Goal: Task Accomplishment & Management: Manage account settings

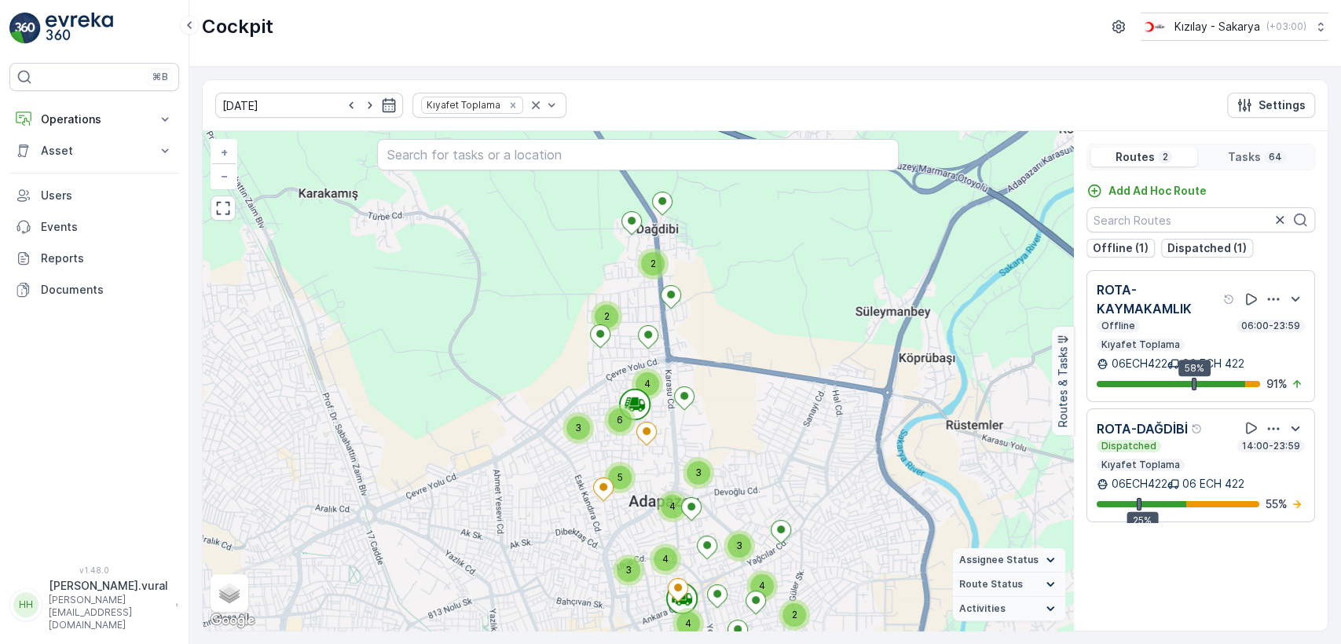
drag, startPoint x: 691, startPoint y: 445, endPoint x: 705, endPoint y: 415, distance: 33.7
click at [705, 415] on div "3 4 3 4 4 3 6 2 2 5 3 4 2 4 + − Satellite Roadmap Terrain Hybrid Leaflet Keyboa…" at bounding box center [638, 380] width 870 height 499
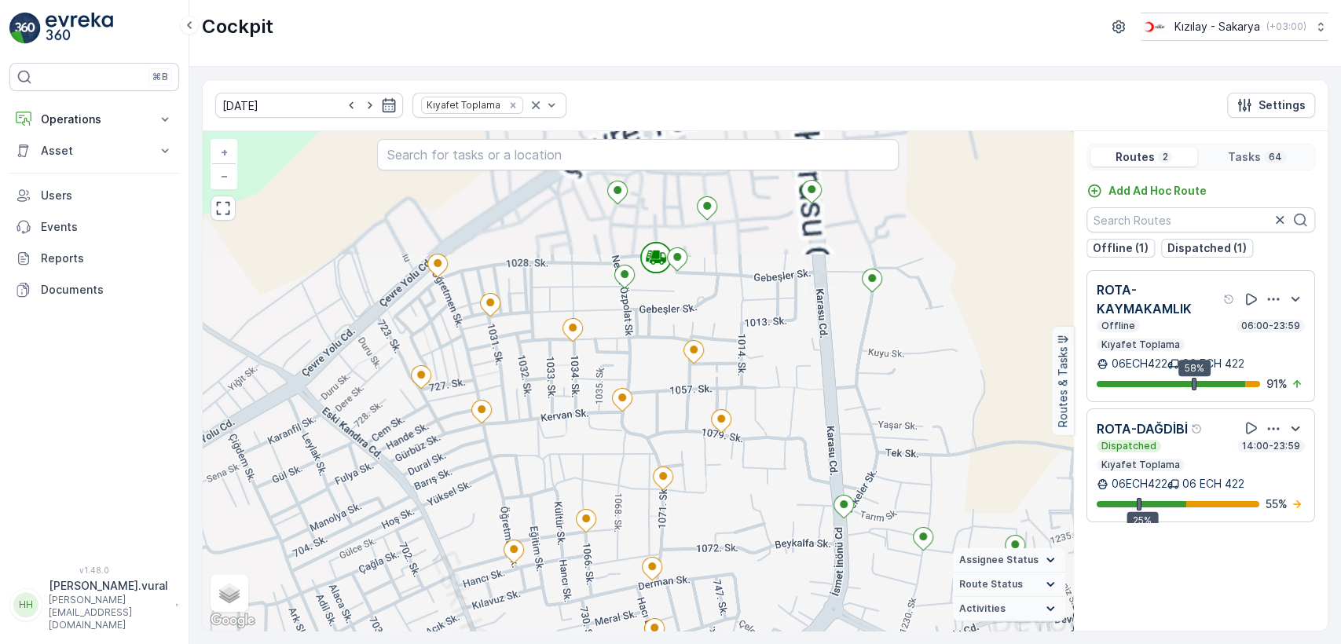
drag, startPoint x: 715, startPoint y: 499, endPoint x: 749, endPoint y: 373, distance: 131.1
click at [748, 382] on div "2 2 + − Satellite Roadmap Terrain Hybrid Leaflet Keyboard shortcuts Map Data Ma…" at bounding box center [638, 380] width 870 height 499
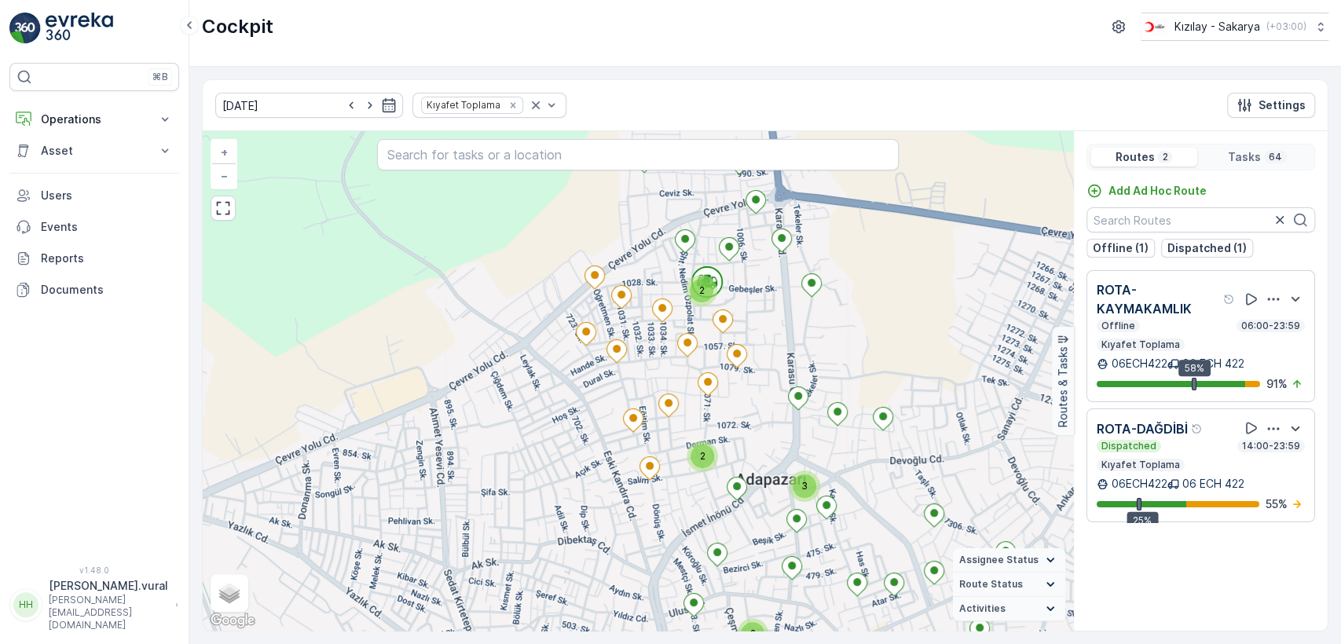
drag, startPoint x: 735, startPoint y: 523, endPoint x: 731, endPoint y: 415, distance: 108.4
click at [731, 417] on div "2 2 2 3 2 2 + − Satellite Roadmap Terrain Hybrid Leaflet Keyboard shortcuts Map…" at bounding box center [638, 380] width 870 height 499
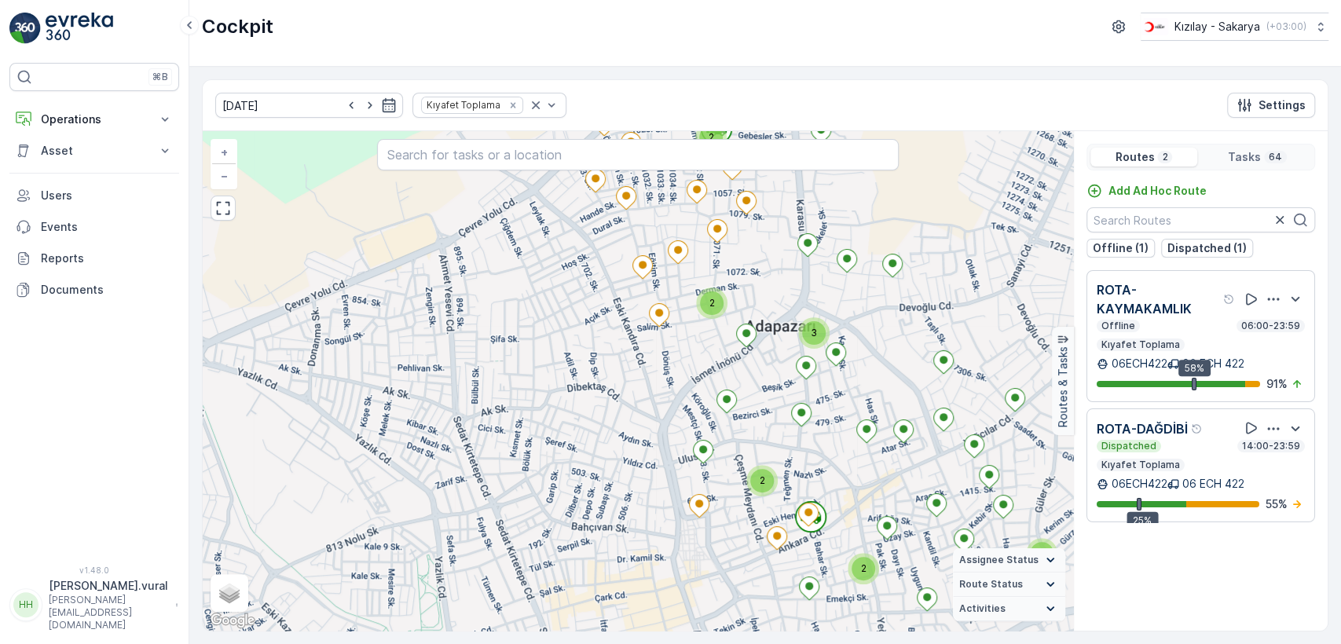
drag, startPoint x: 741, startPoint y: 554, endPoint x: 752, endPoint y: 473, distance: 82.4
click at [752, 479] on div "2 2 2 3 2 2 + − Satellite Roadmap Terrain Hybrid Leaflet Keyboard shortcuts Map…" at bounding box center [638, 380] width 870 height 499
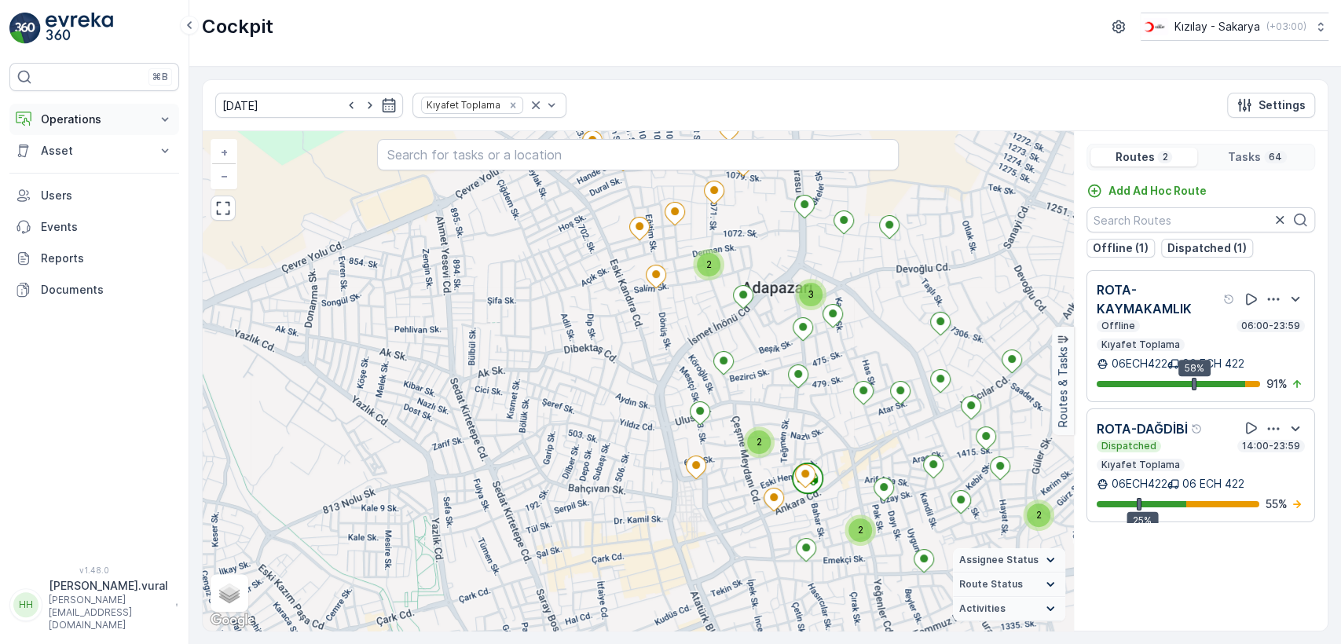
click at [138, 116] on p "Operations" at bounding box center [94, 120] width 107 height 16
click at [119, 194] on link "Routes & Tasks" at bounding box center [106, 190] width 145 height 22
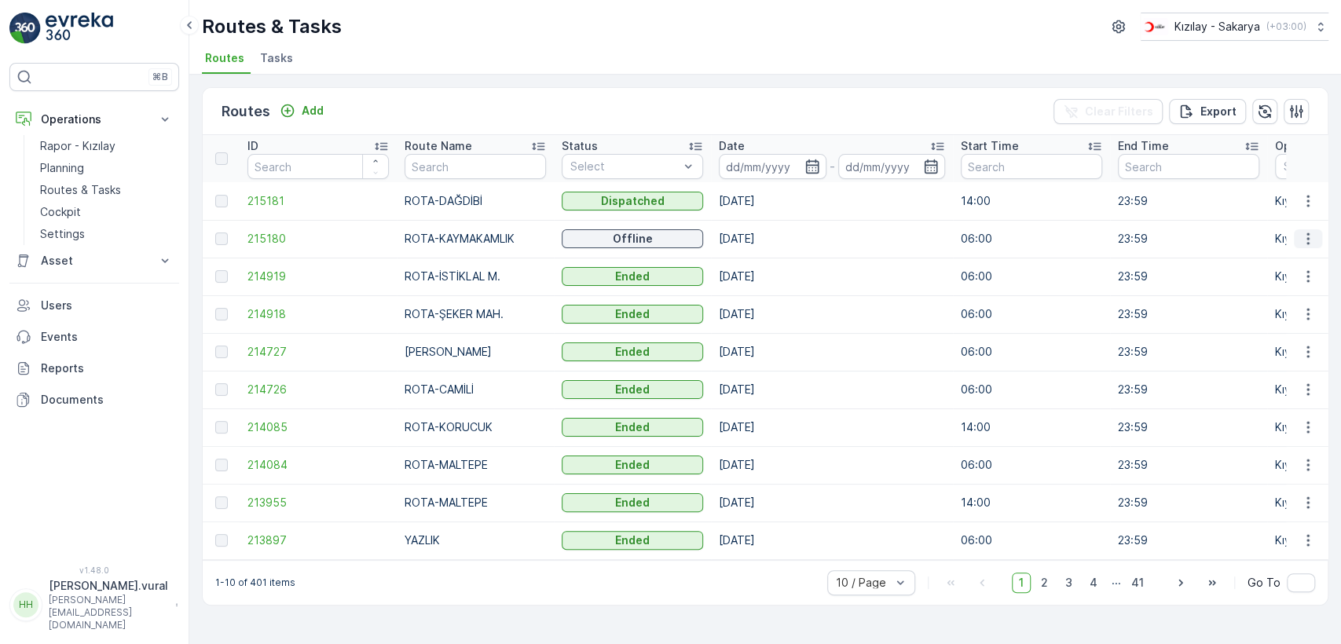
click at [1307, 241] on icon "button" at bounding box center [1307, 239] width 2 height 12
click at [1297, 259] on span "See More Details" at bounding box center [1270, 262] width 91 height 16
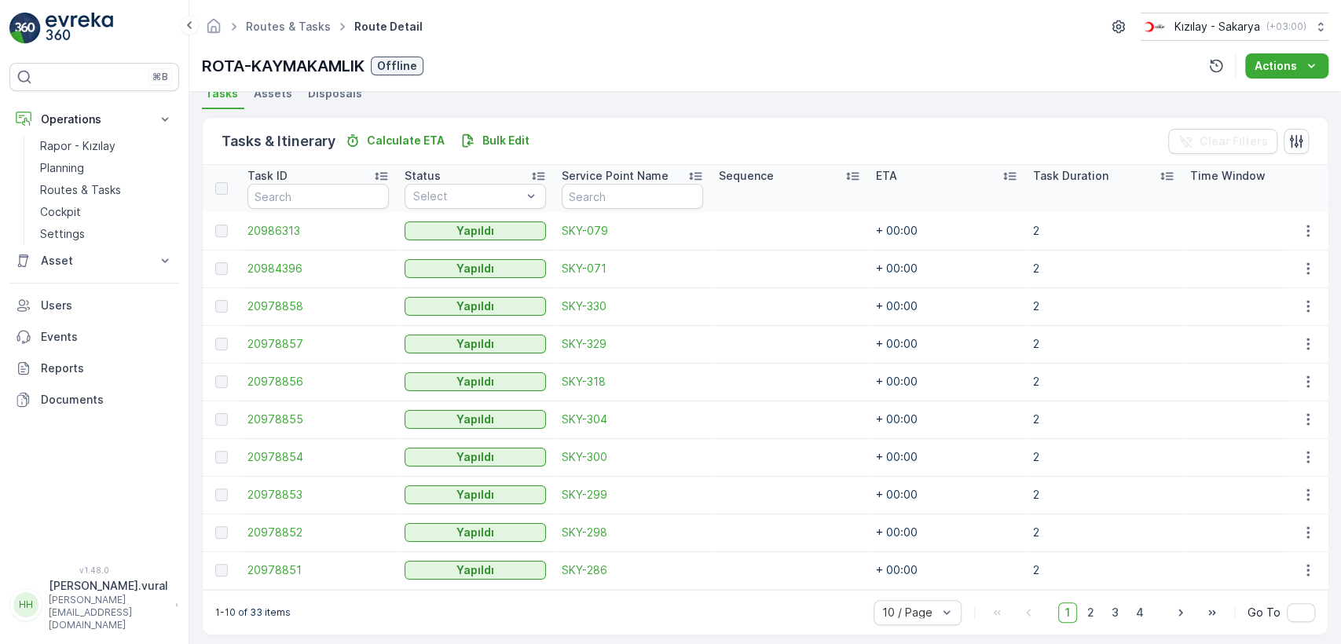
scroll to position [373, 0]
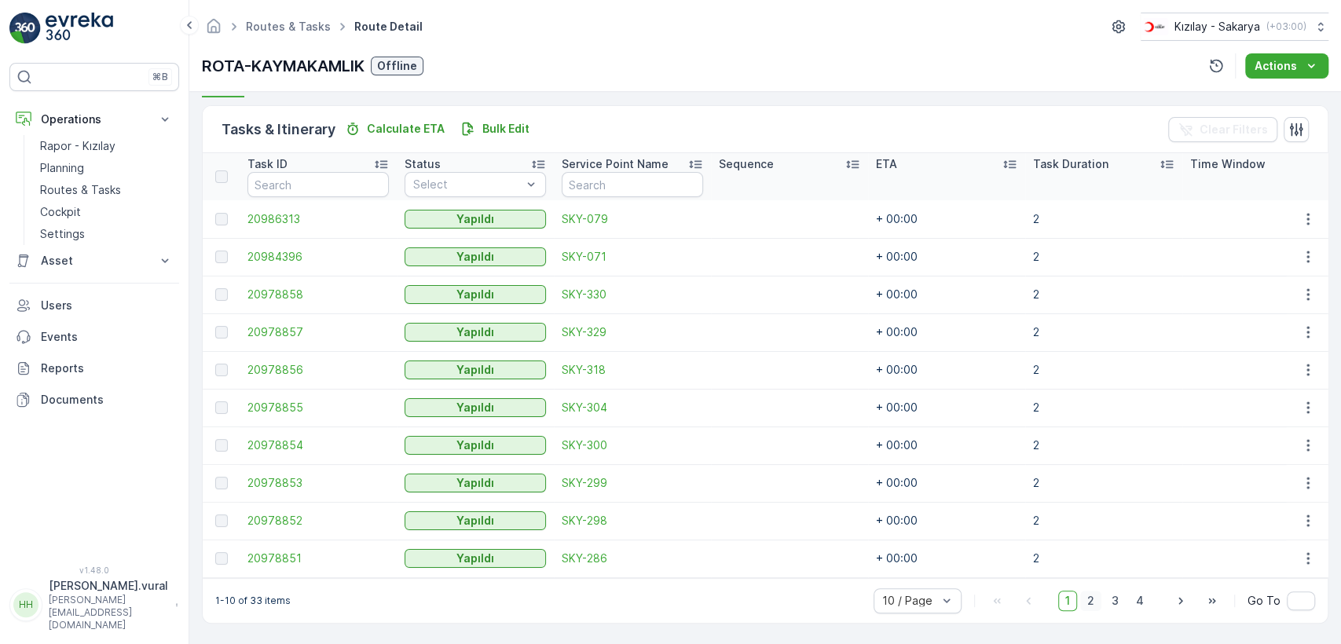
click at [1096, 602] on span "2" at bounding box center [1090, 601] width 21 height 20
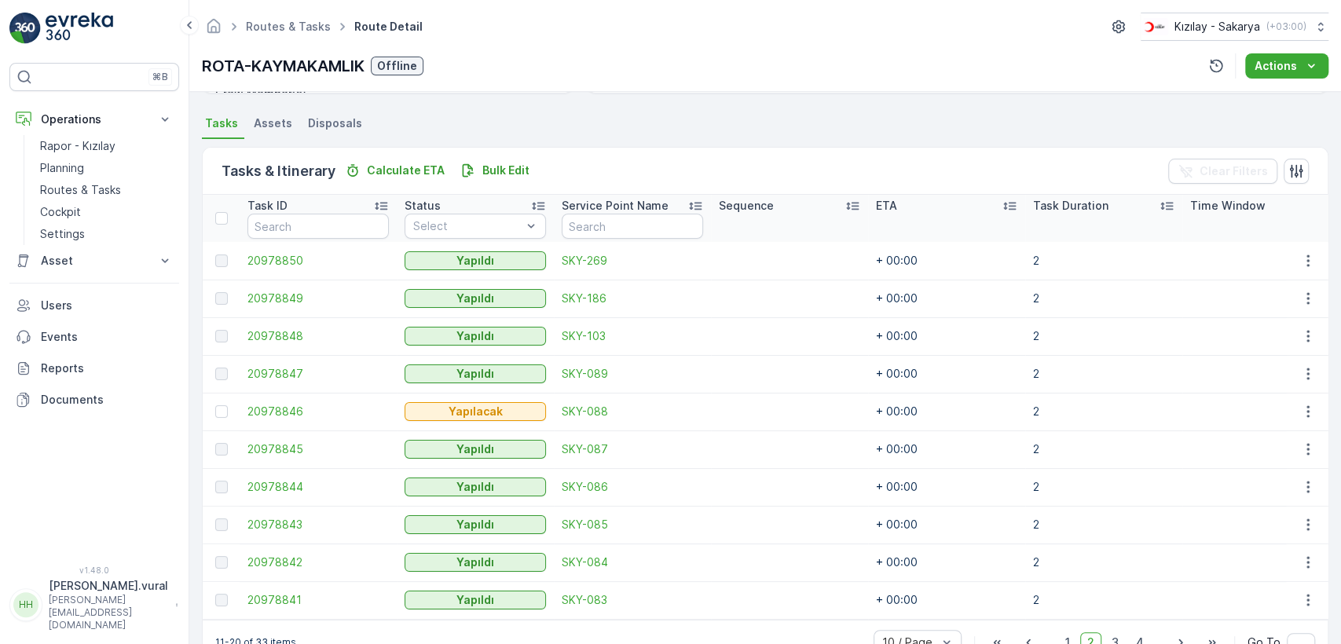
scroll to position [373, 0]
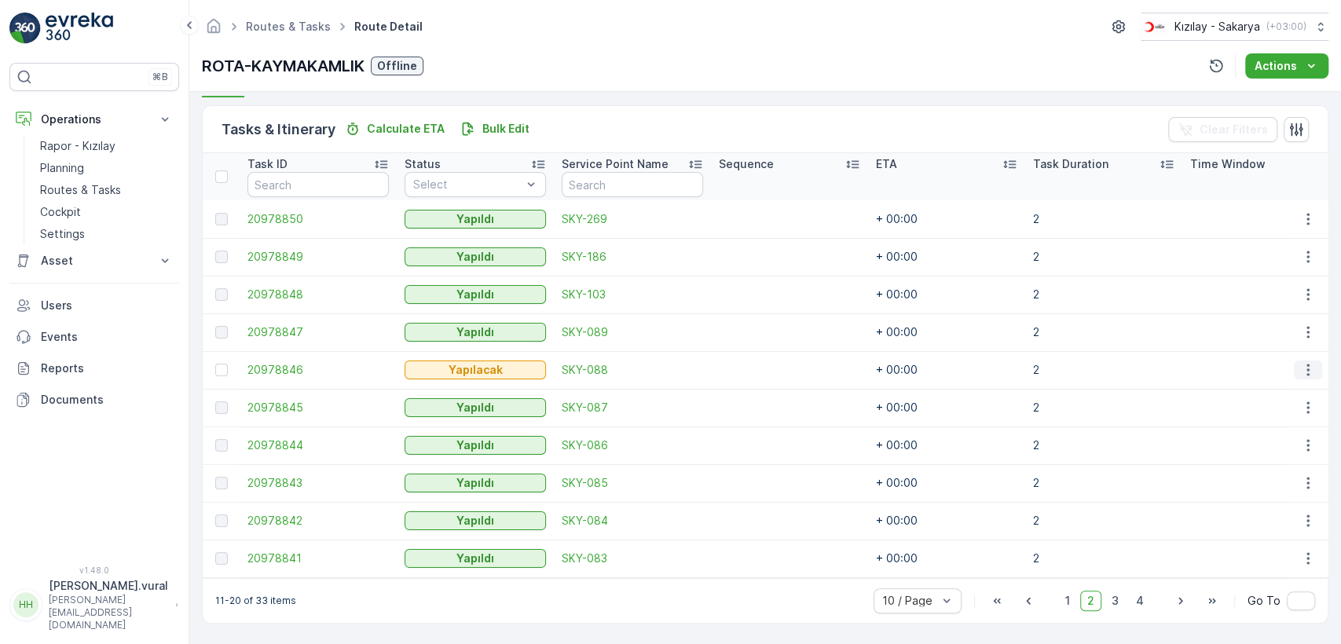
click at [1308, 362] on icon "button" at bounding box center [1308, 370] width 16 height 16
click at [1271, 472] on div "Delete" at bounding box center [1282, 481] width 119 height 22
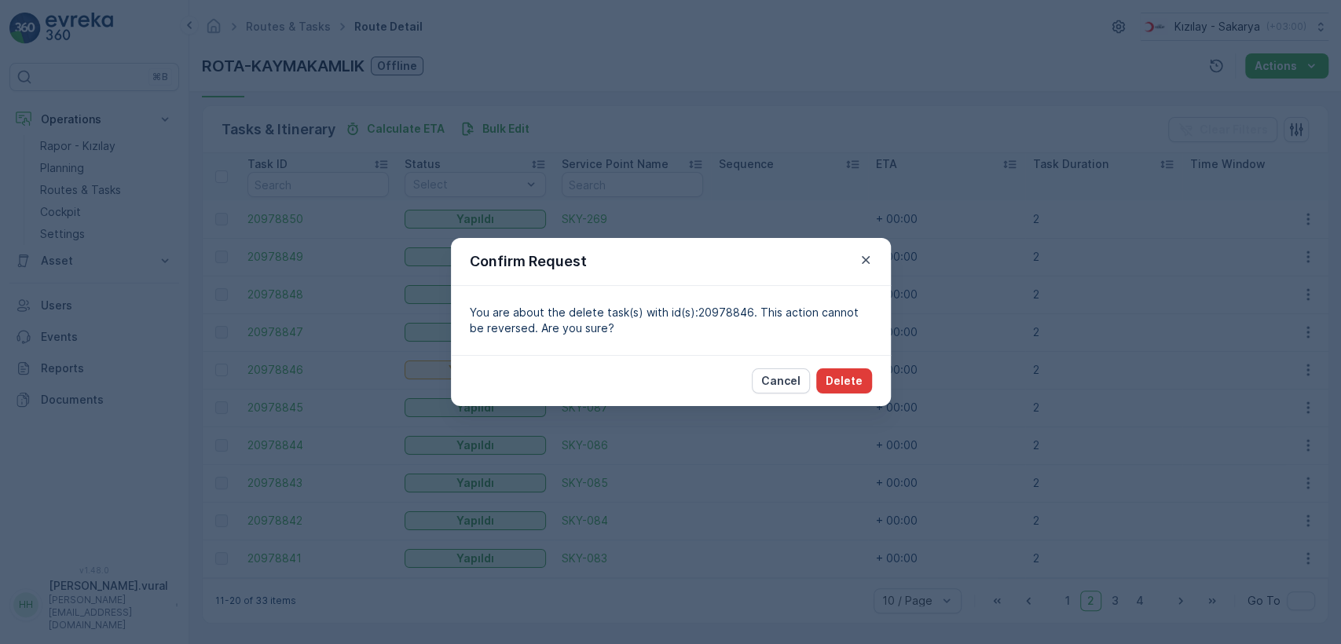
click at [833, 382] on p "Delete" at bounding box center [843, 381] width 37 height 16
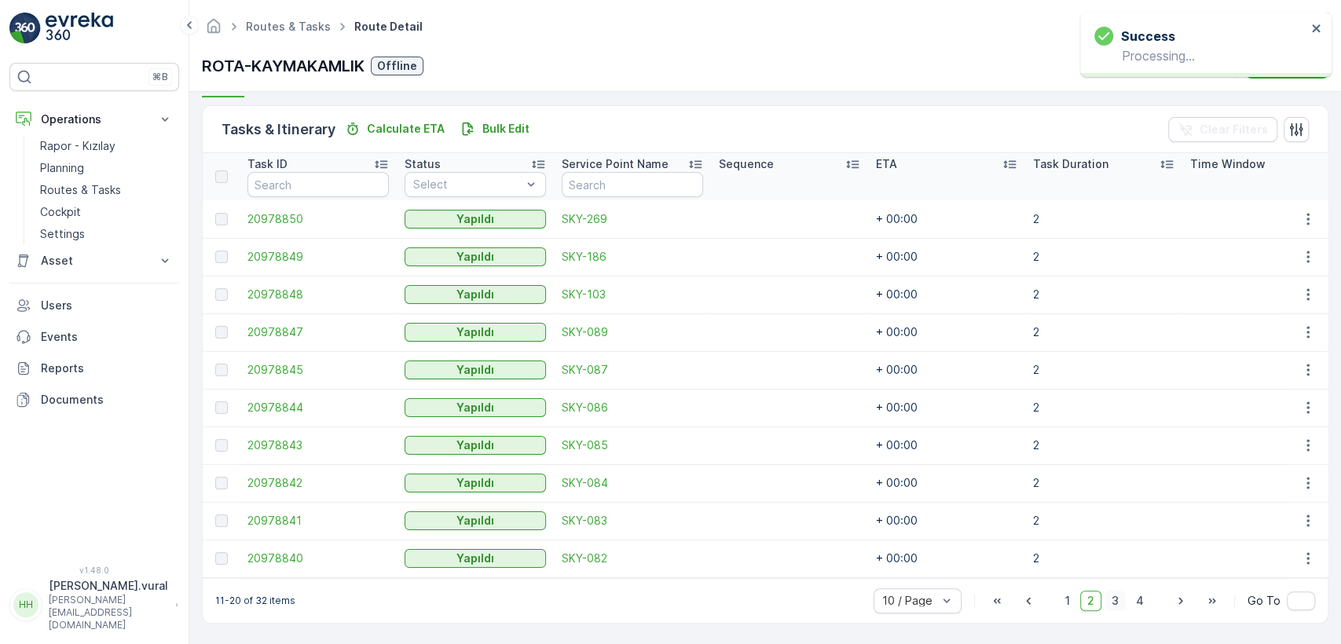
click at [1117, 604] on span "3" at bounding box center [1114, 601] width 21 height 20
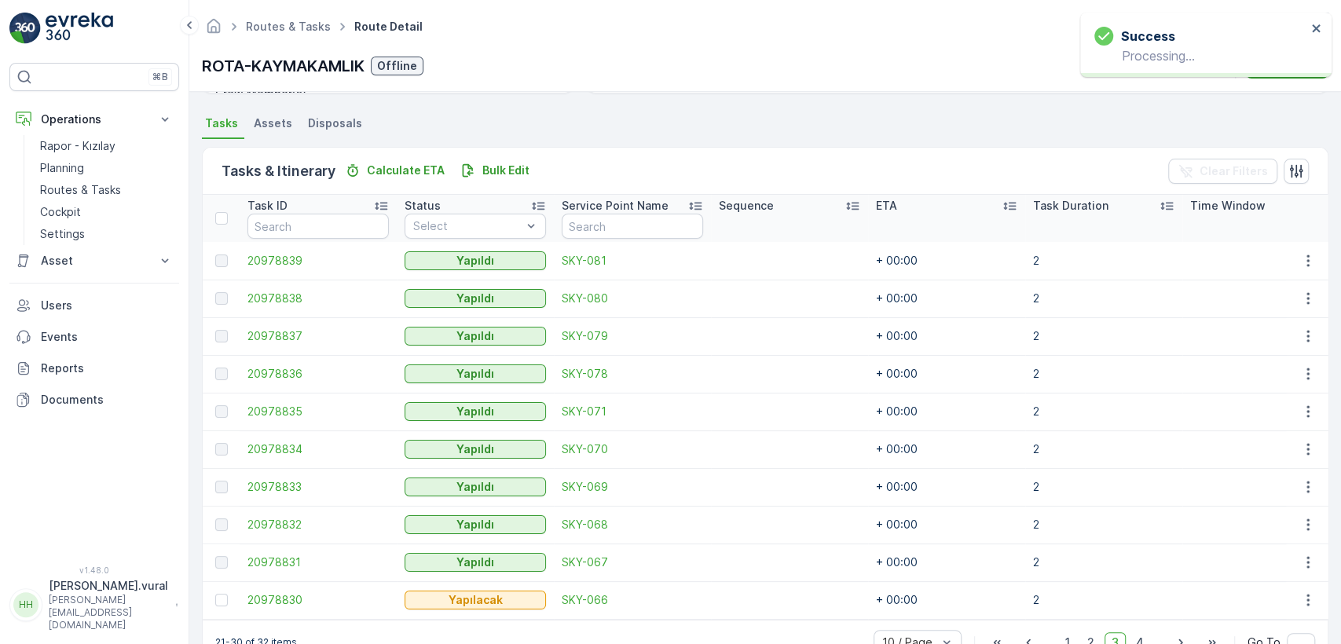
scroll to position [373, 0]
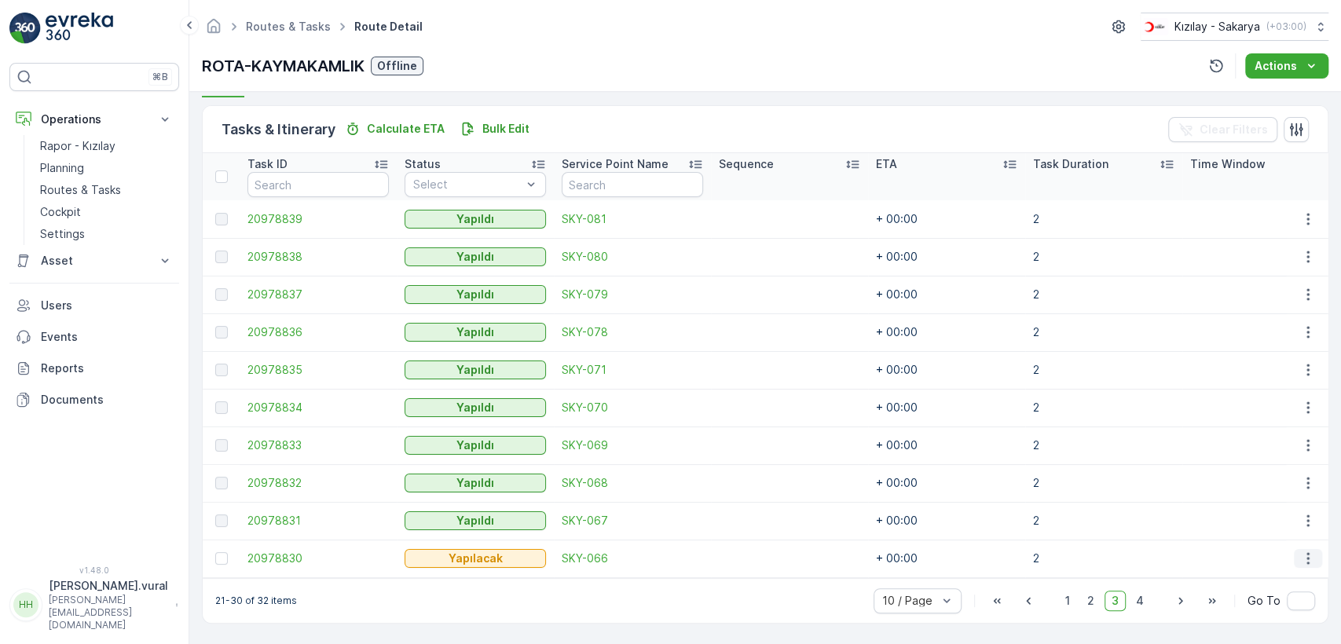
click at [1310, 551] on icon "button" at bounding box center [1308, 559] width 16 height 16
click at [1263, 532] on div "Delete" at bounding box center [1282, 528] width 119 height 22
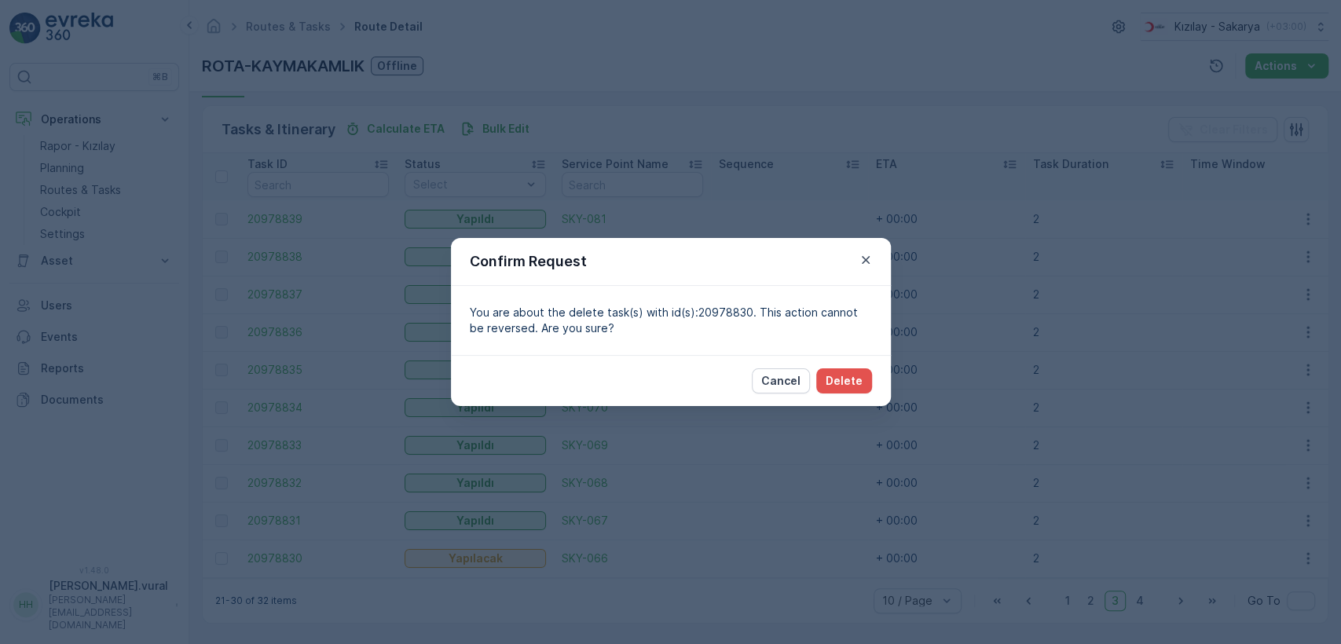
click at [817, 371] on div "Cancel Delete" at bounding box center [812, 380] width 120 height 25
click at [832, 378] on p "Delete" at bounding box center [843, 381] width 37 height 16
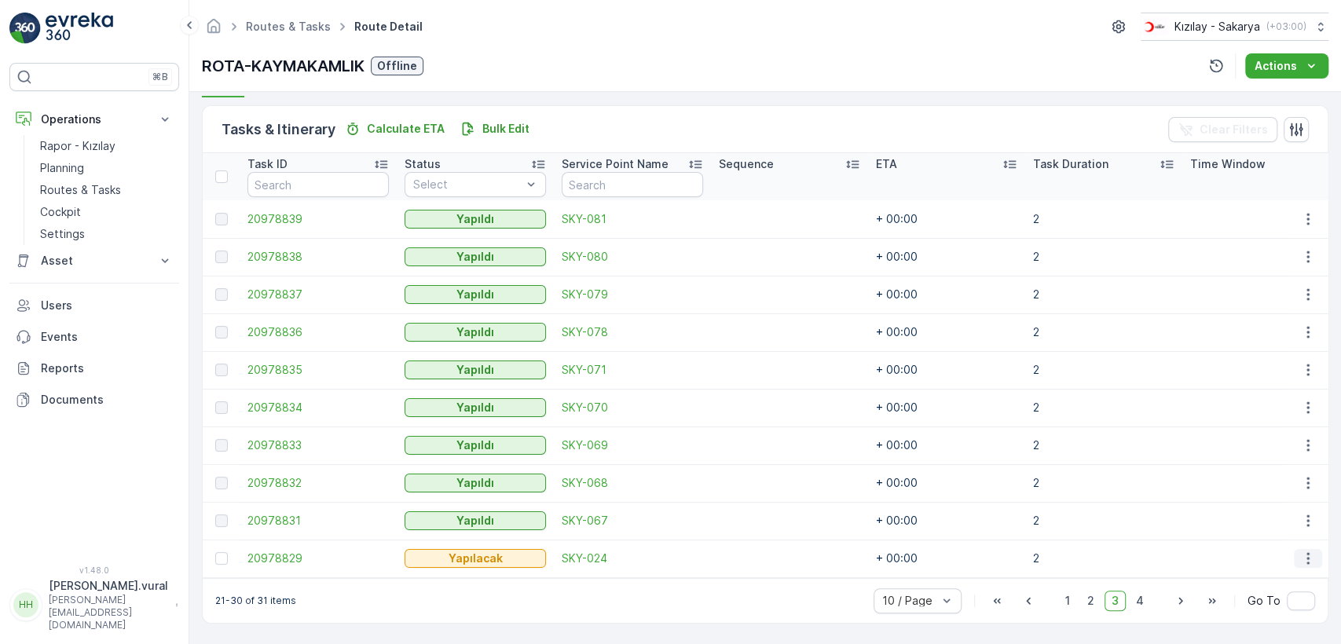
click at [1305, 559] on button "button" at bounding box center [1307, 558] width 28 height 19
click at [1263, 527] on div "Delete" at bounding box center [1282, 528] width 119 height 22
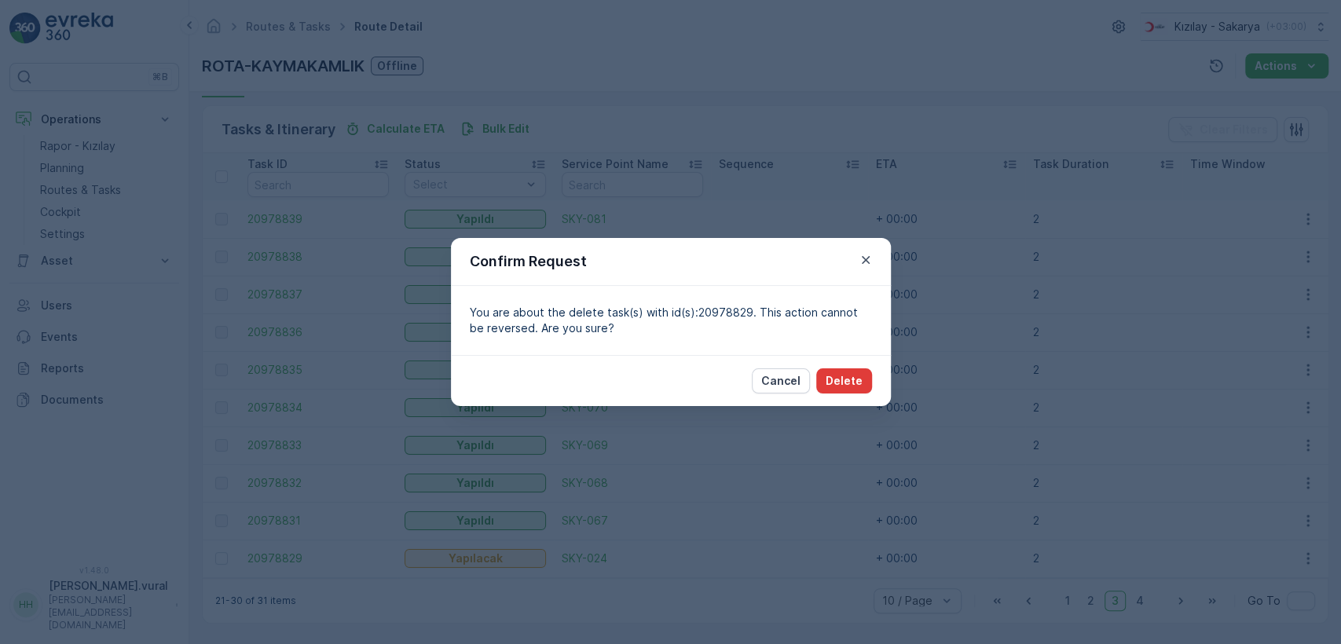
click at [840, 386] on p "Delete" at bounding box center [843, 381] width 37 height 16
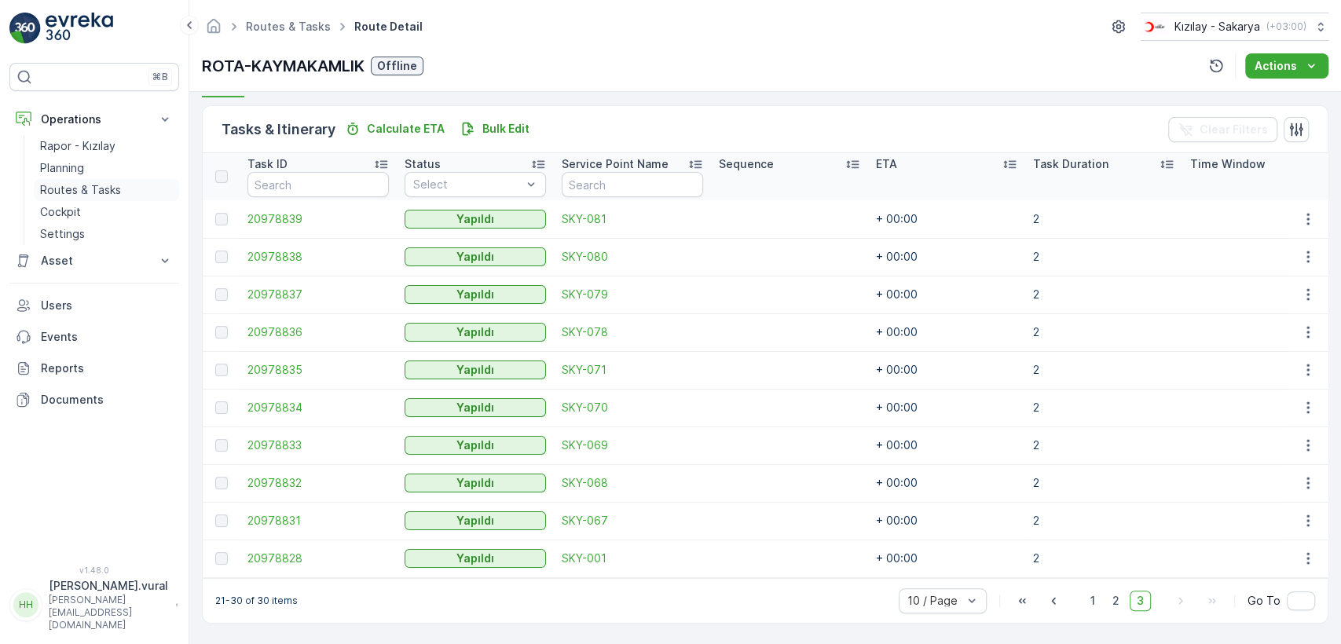
click at [88, 196] on p "Routes & Tasks" at bounding box center [80, 190] width 81 height 16
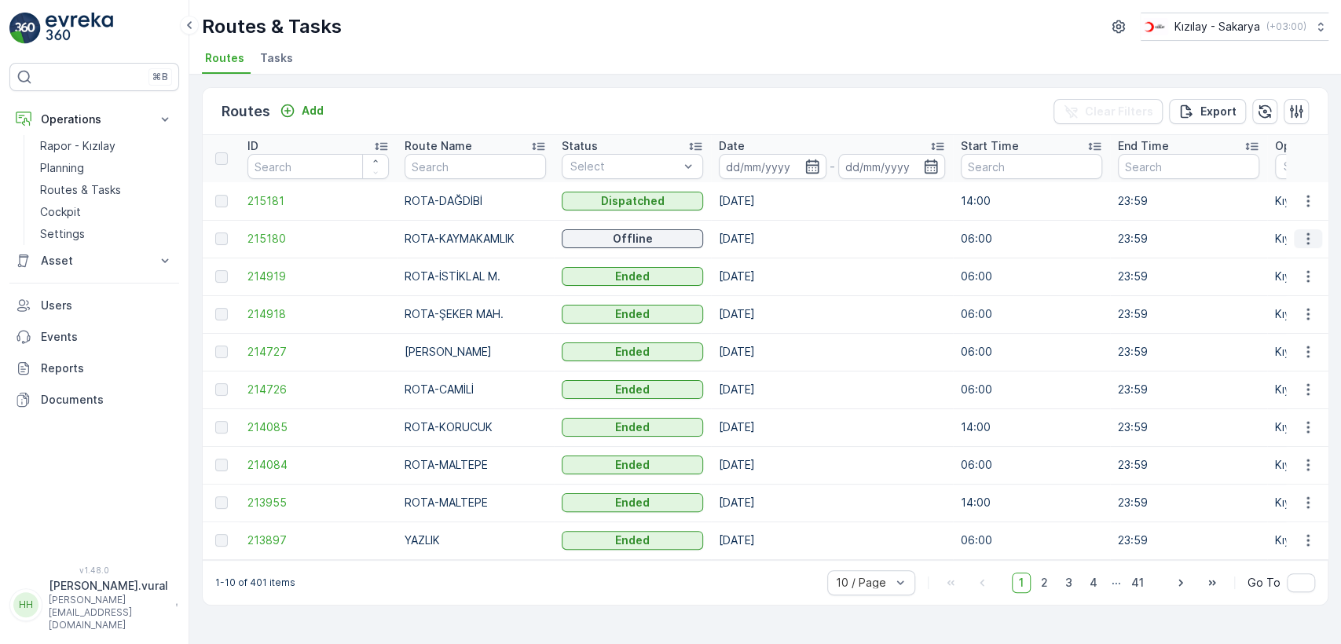
click at [1306, 237] on icon "button" at bounding box center [1308, 239] width 16 height 16
click at [1292, 253] on div "See More Details" at bounding box center [1279, 262] width 121 height 22
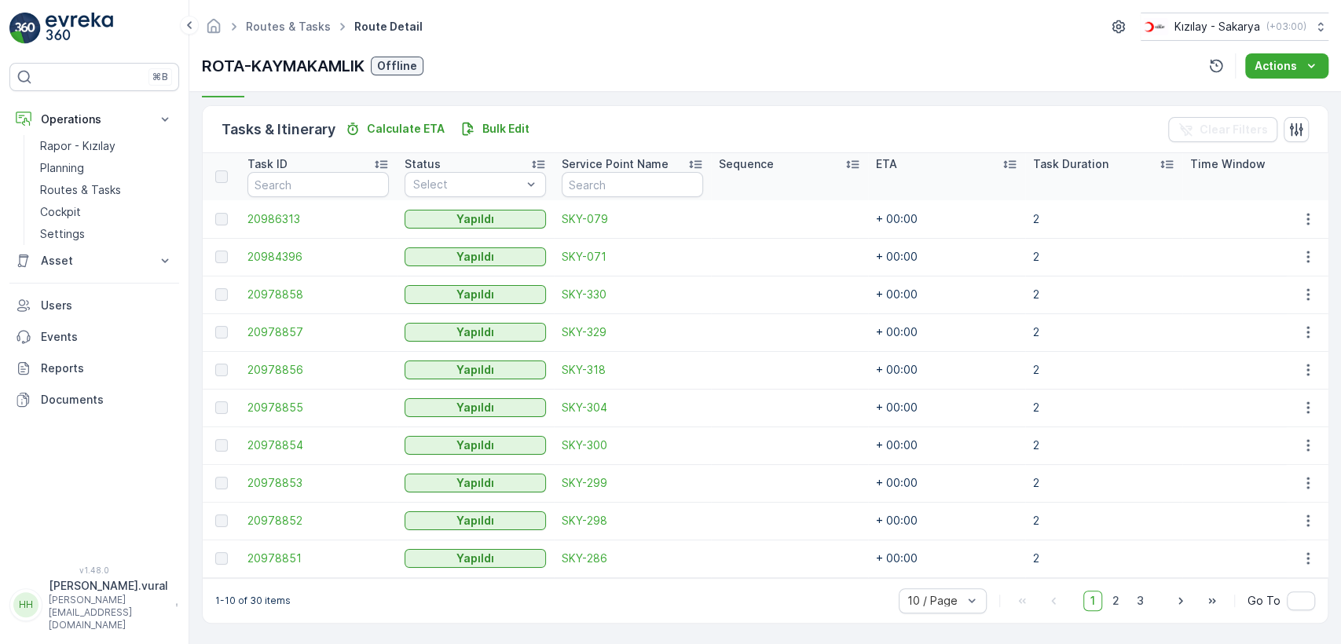
scroll to position [373, 0]
click at [149, 154] on link "Rapor - Kızılay" at bounding box center [106, 146] width 145 height 22
